Goal: Task Accomplishment & Management: Complete application form

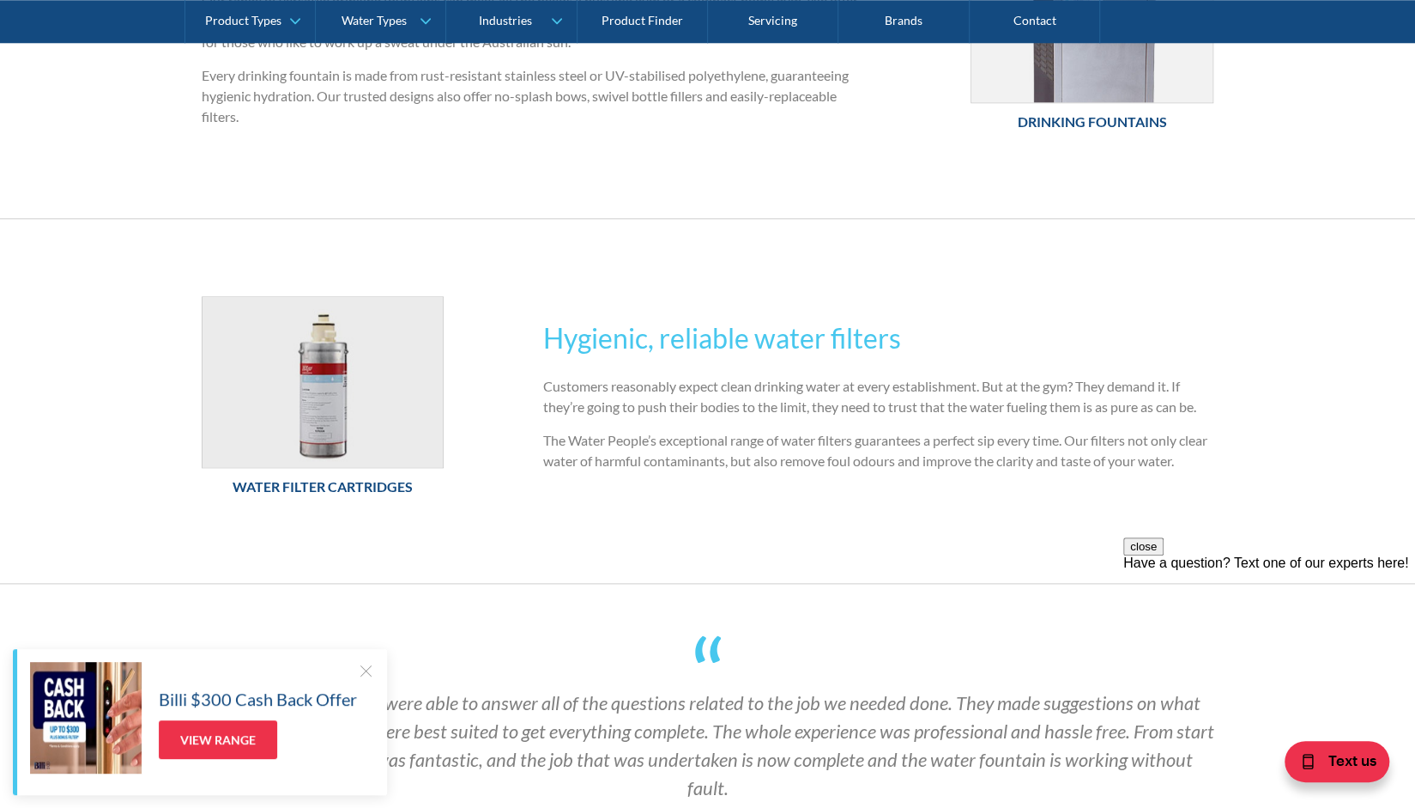
scroll to position [858, 0]
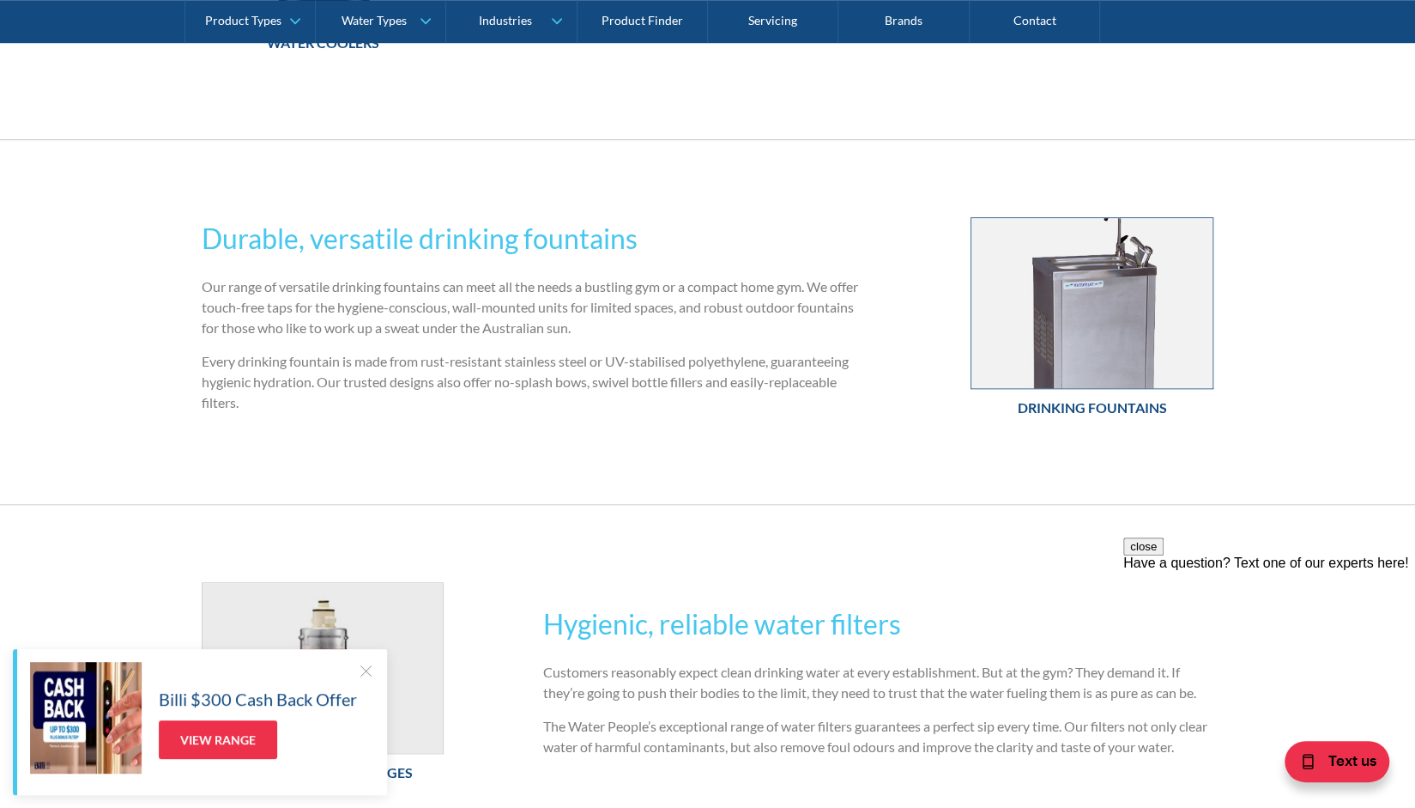
click at [1116, 343] on img at bounding box center [1092, 303] width 241 height 170
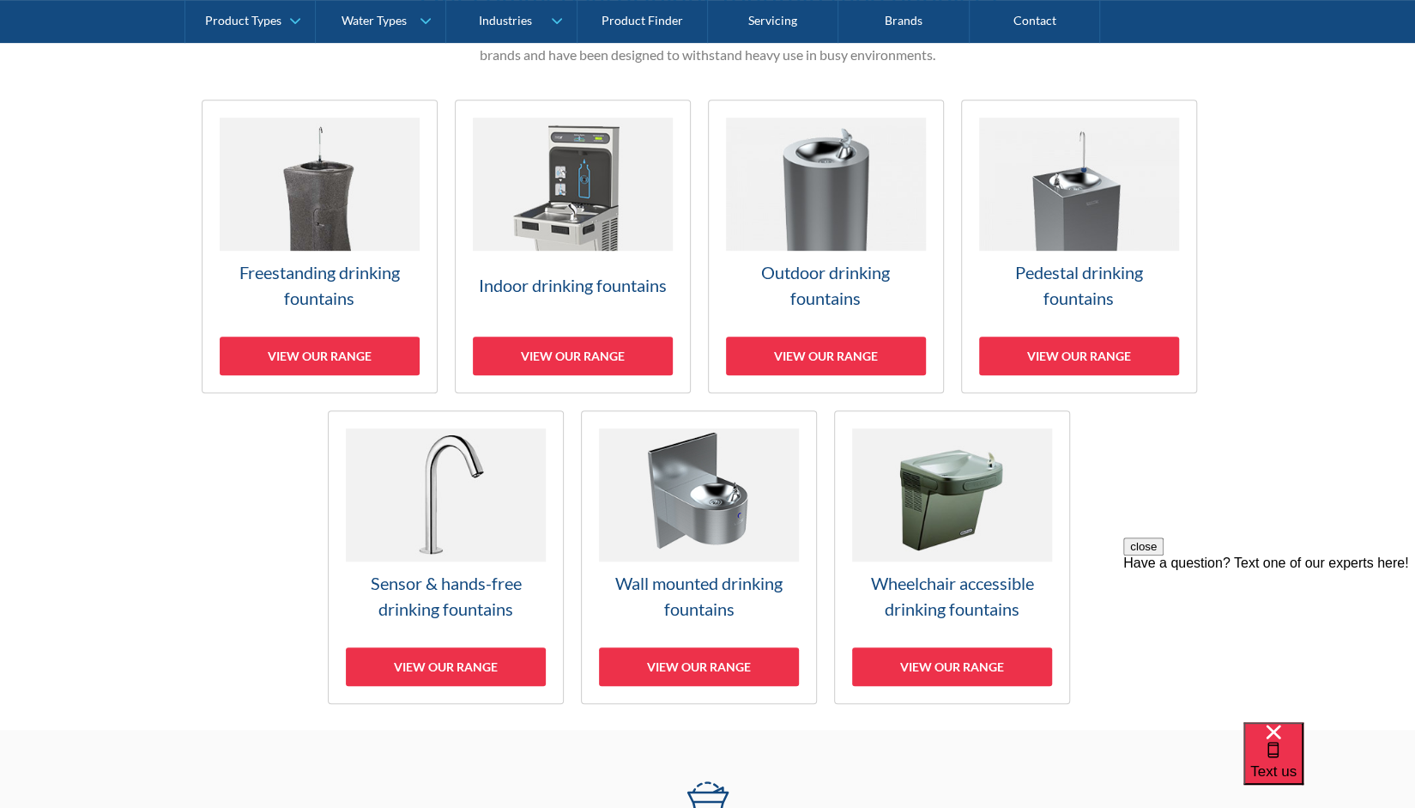
scroll to position [429, 0]
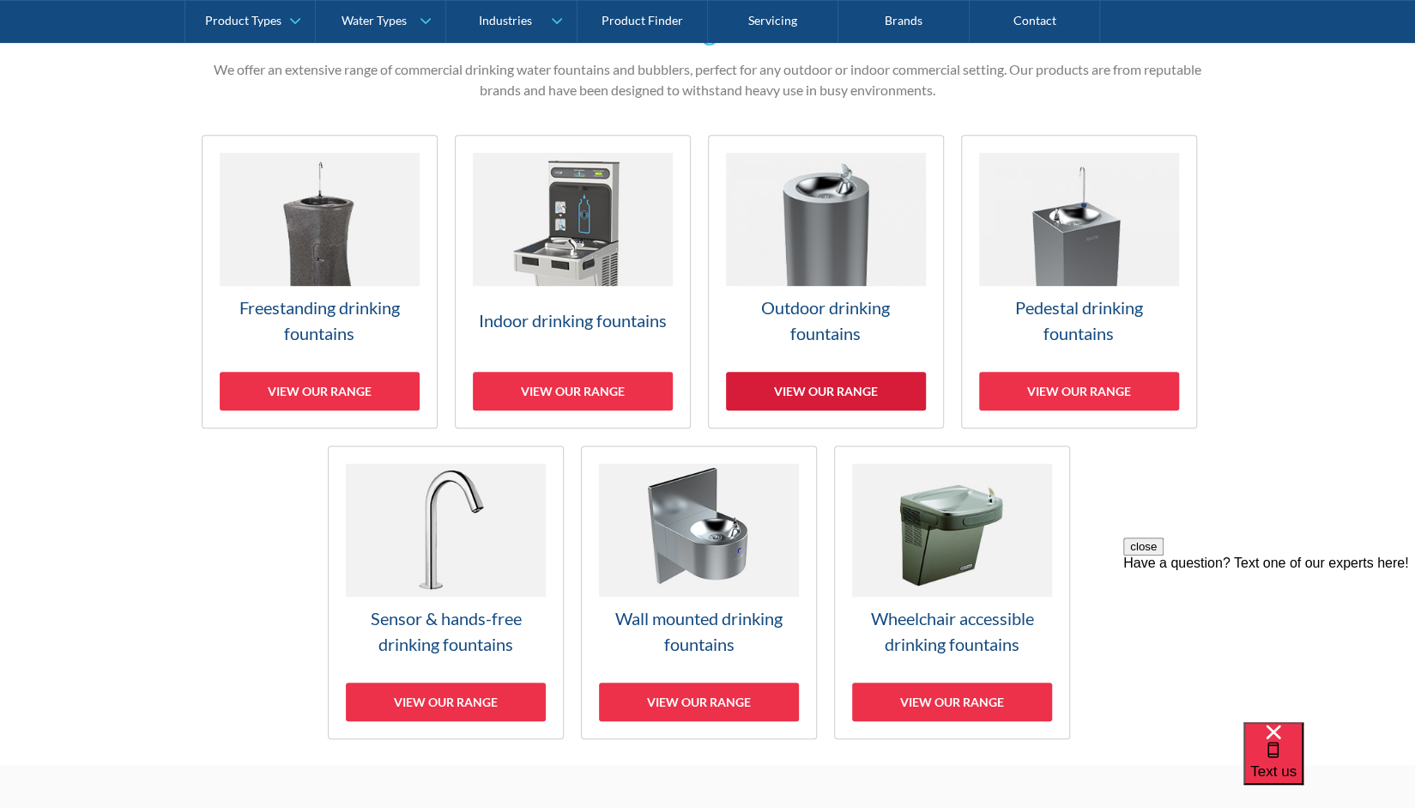
click at [839, 389] on div "View our range" at bounding box center [826, 391] width 200 height 39
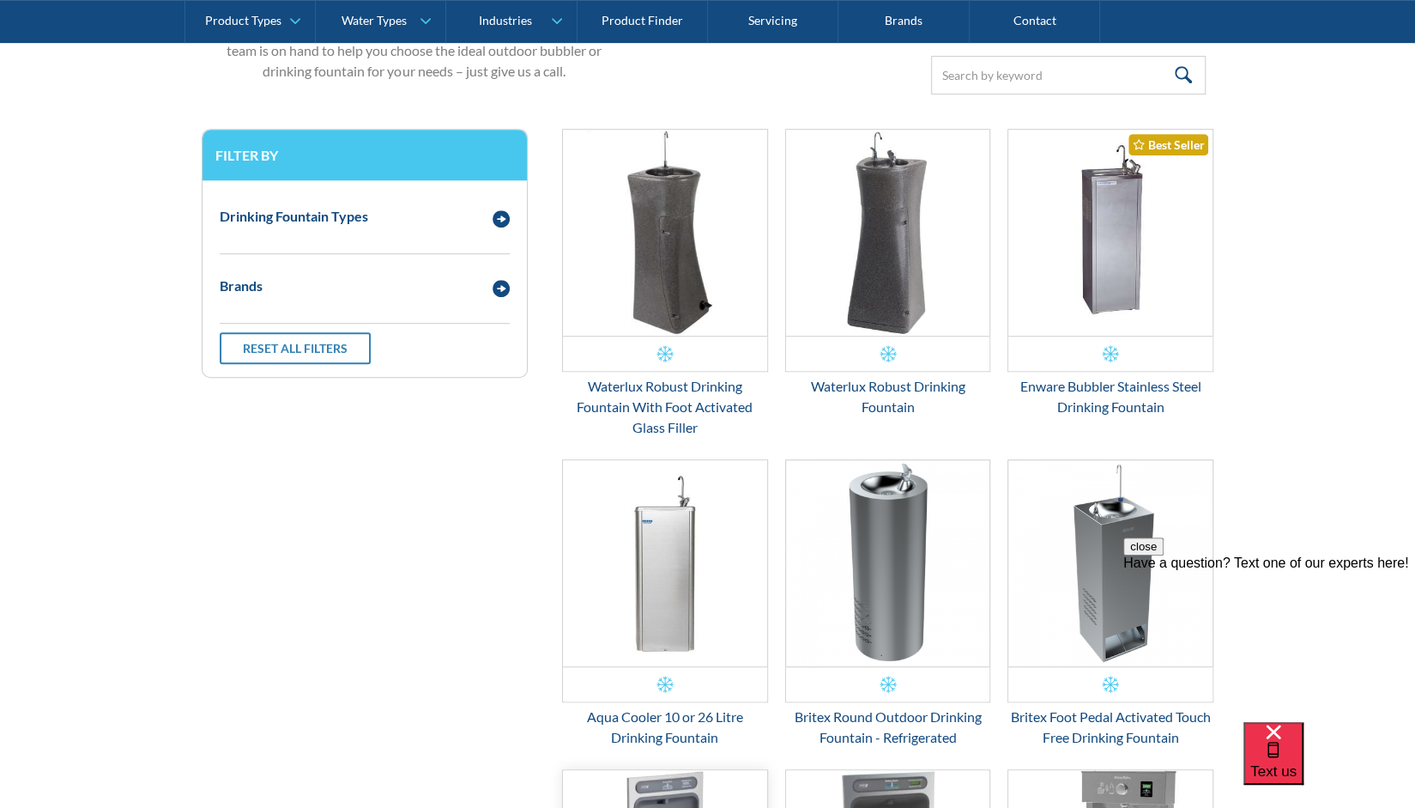
scroll to position [606, 0]
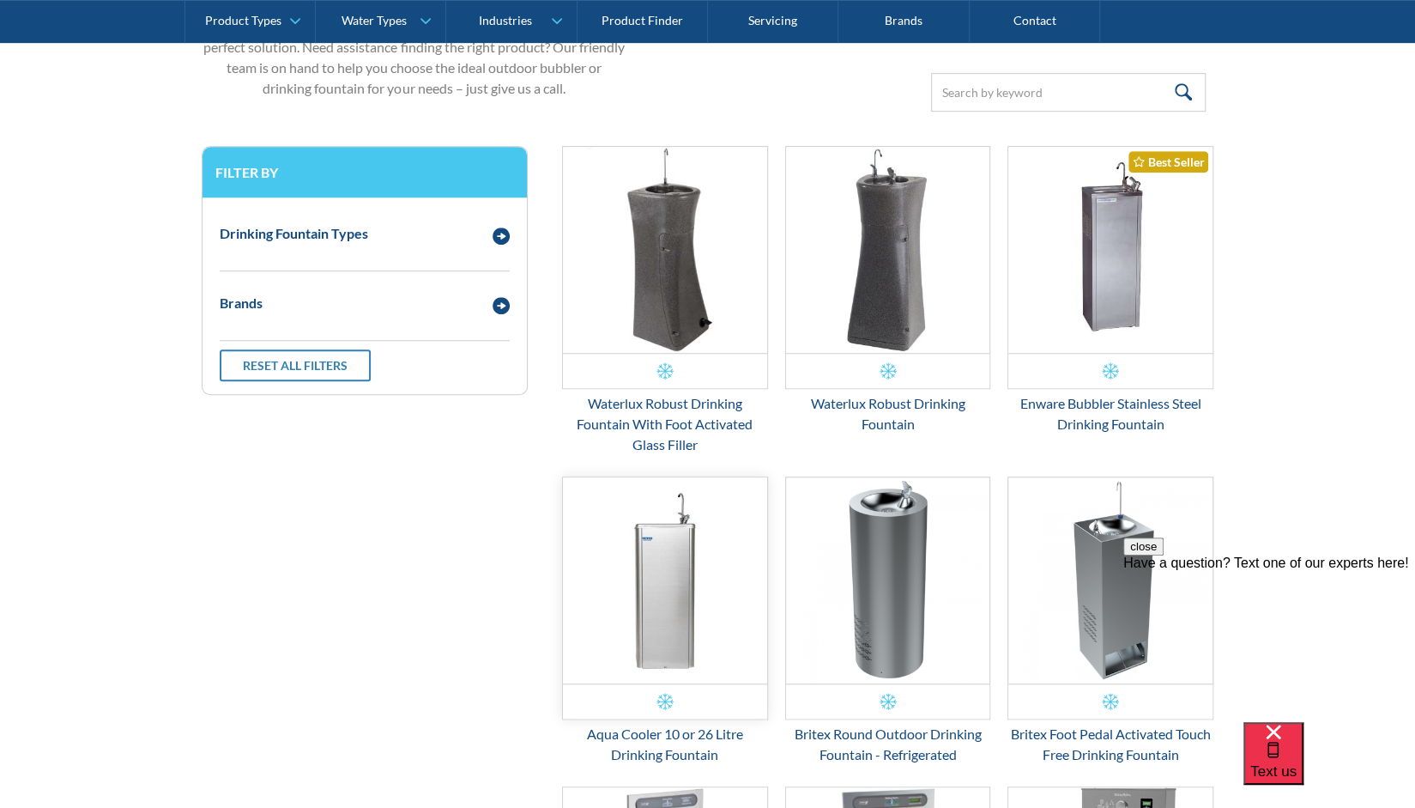
click at [677, 619] on img "Email Form 3" at bounding box center [665, 580] width 204 height 206
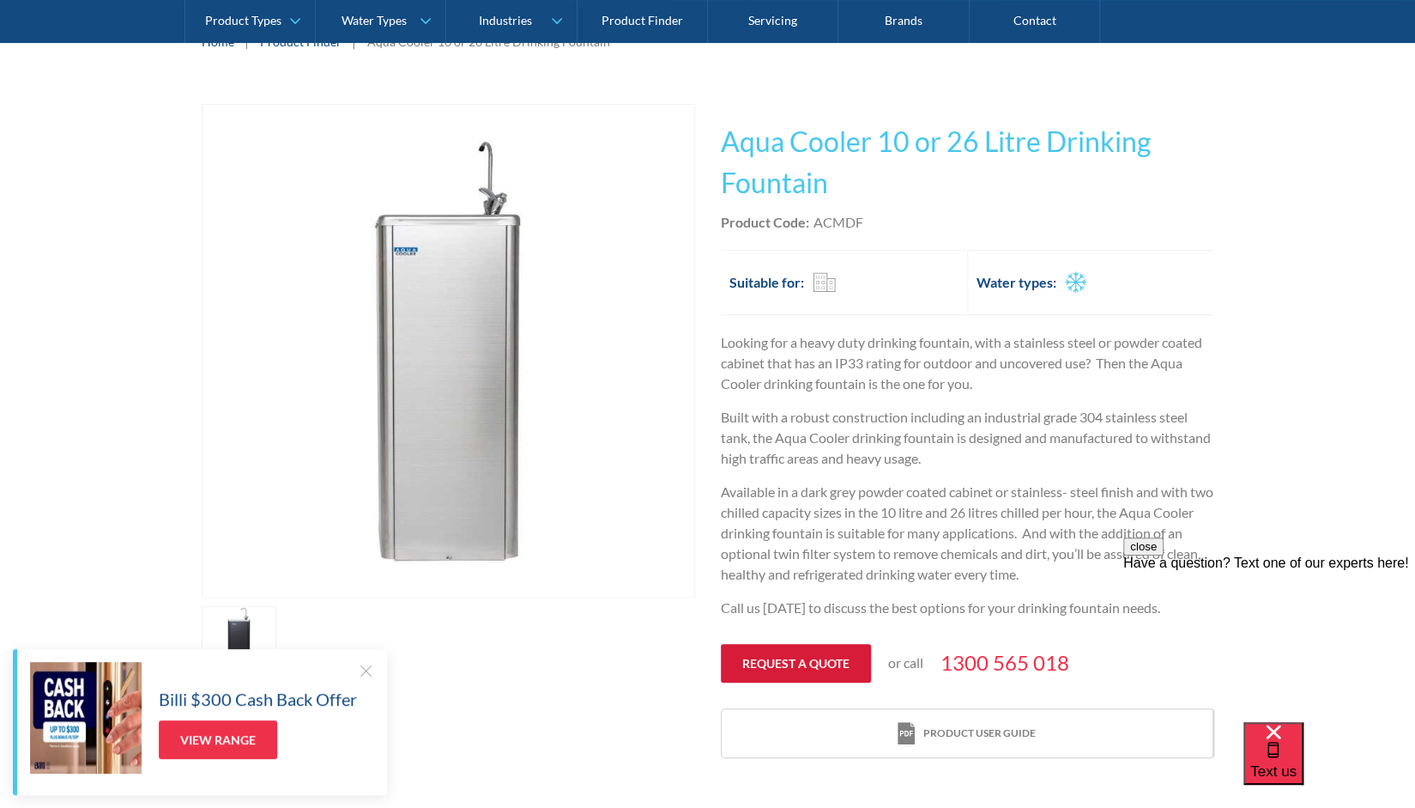
click at [822, 667] on link "Request a quote" at bounding box center [796, 663] width 150 height 39
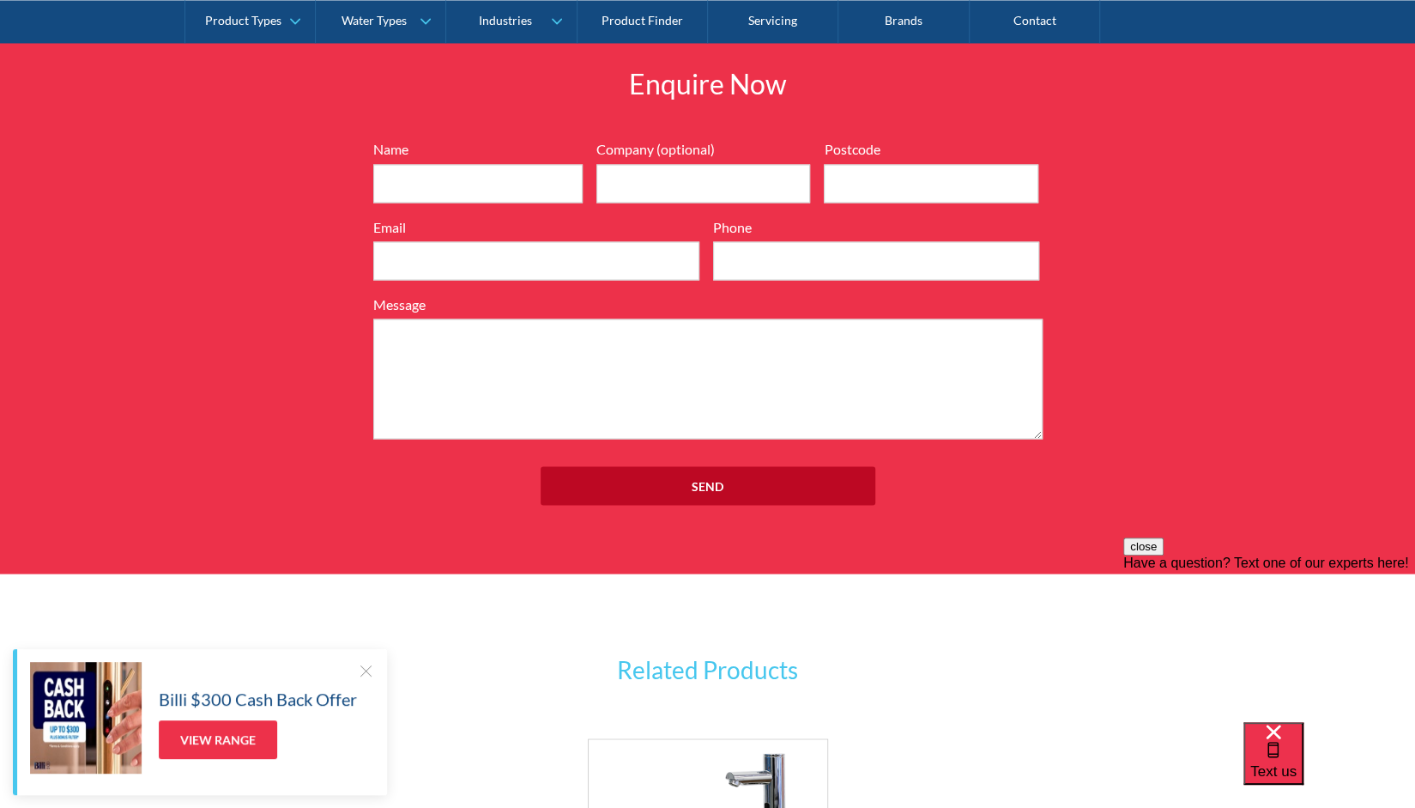
scroll to position [1951, 0]
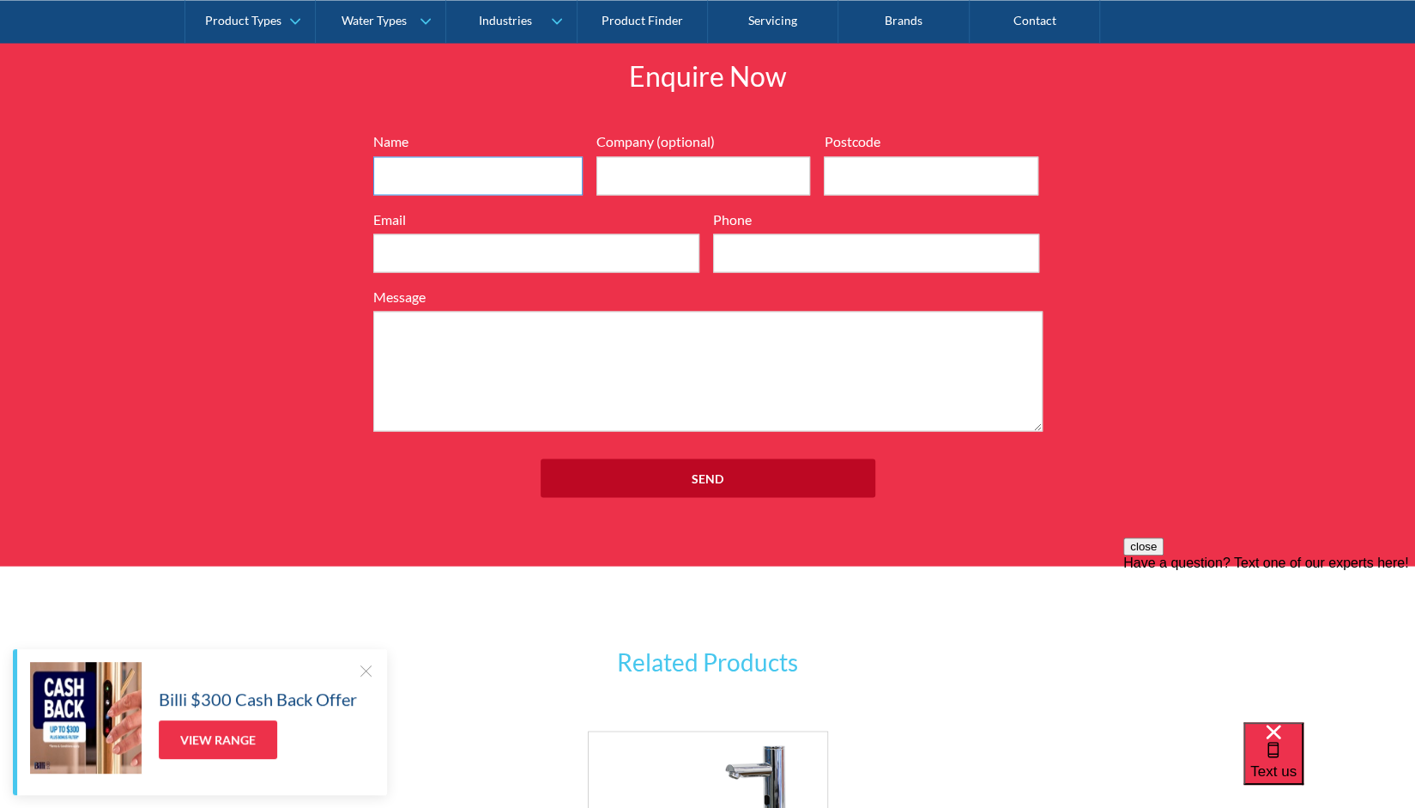
click at [494, 159] on input "Name" at bounding box center [477, 175] width 209 height 39
type input "Emily"
type input "S"
type input "5069"
type input "ejvandersommen@gmail.com"
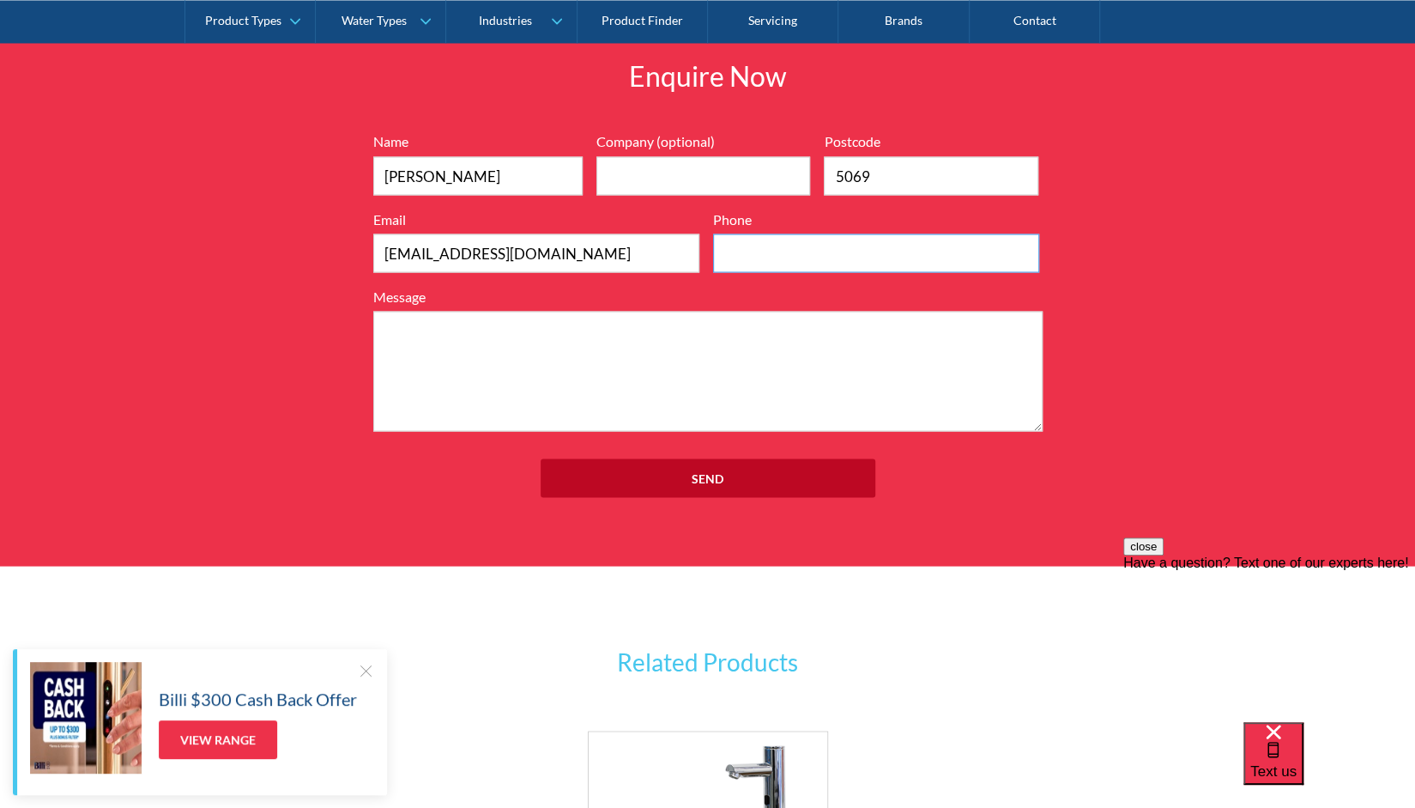
click at [783, 251] on input "Phone" at bounding box center [876, 252] width 326 height 39
type input "0"
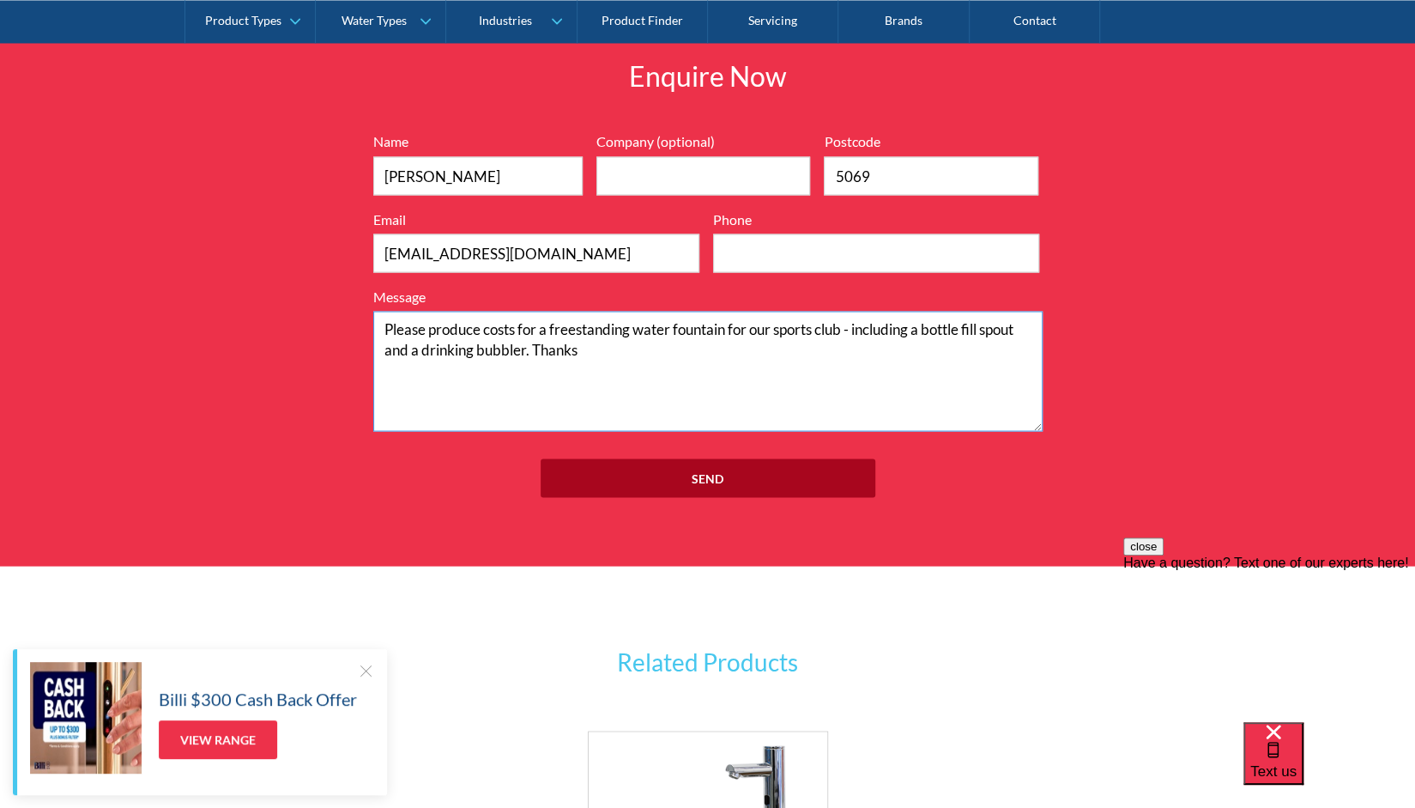
type textarea "Please produce costs for a freestanding water fountain for our sports club - in…"
click at [712, 474] on input "Send" at bounding box center [708, 477] width 335 height 39
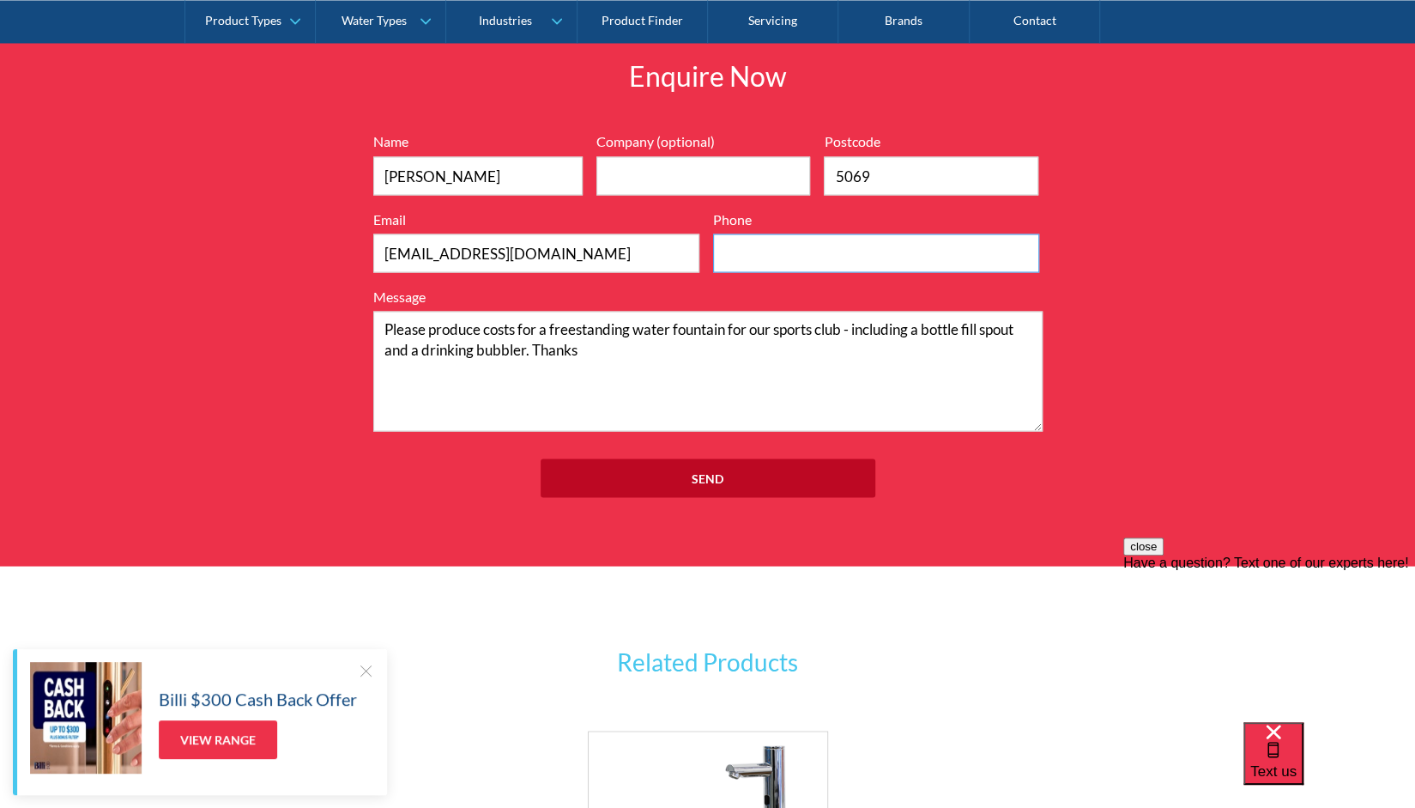
click at [793, 246] on input "Phone" at bounding box center [876, 252] width 326 height 39
type input "0414493459"
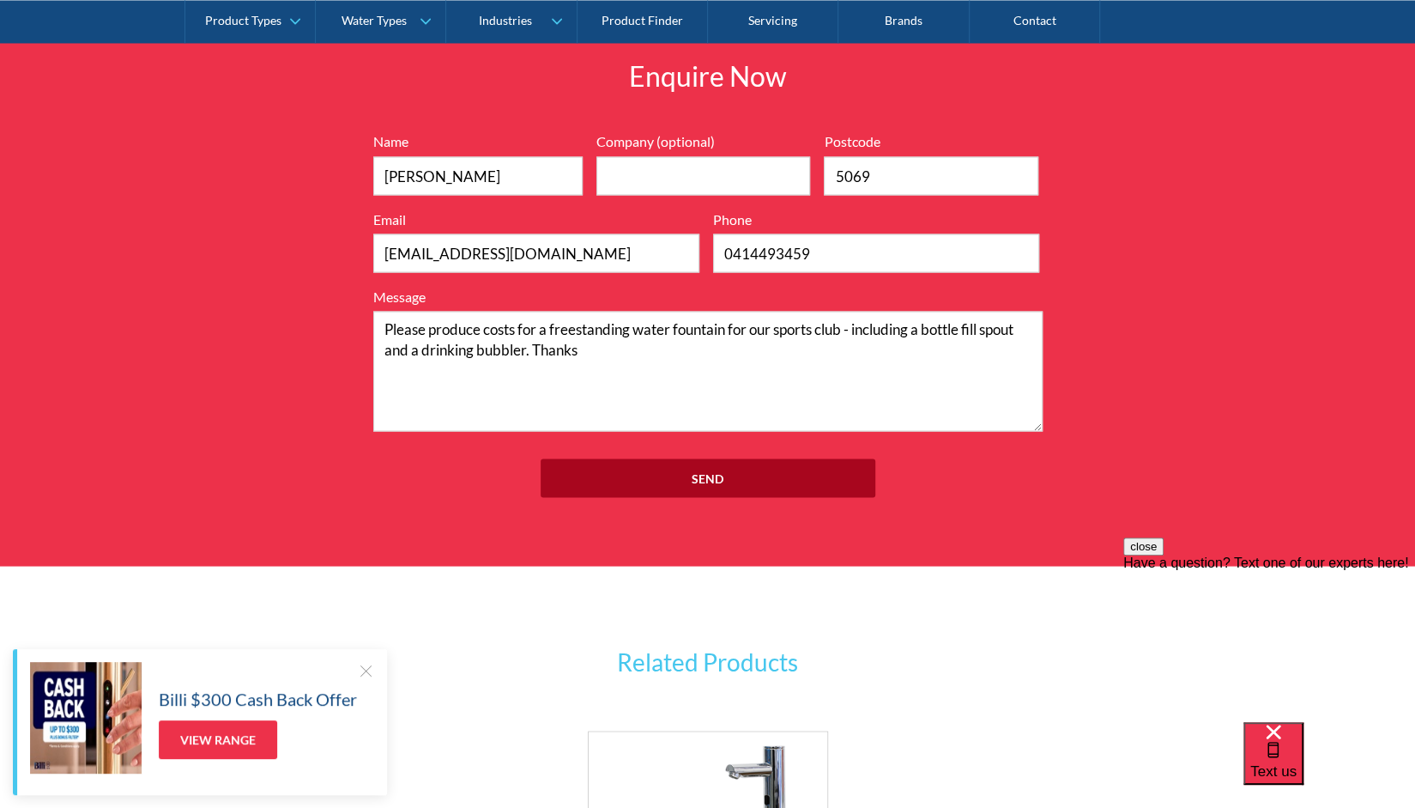
click at [732, 474] on input "Send" at bounding box center [708, 477] width 335 height 39
